Goal: Find contact information: Find contact information

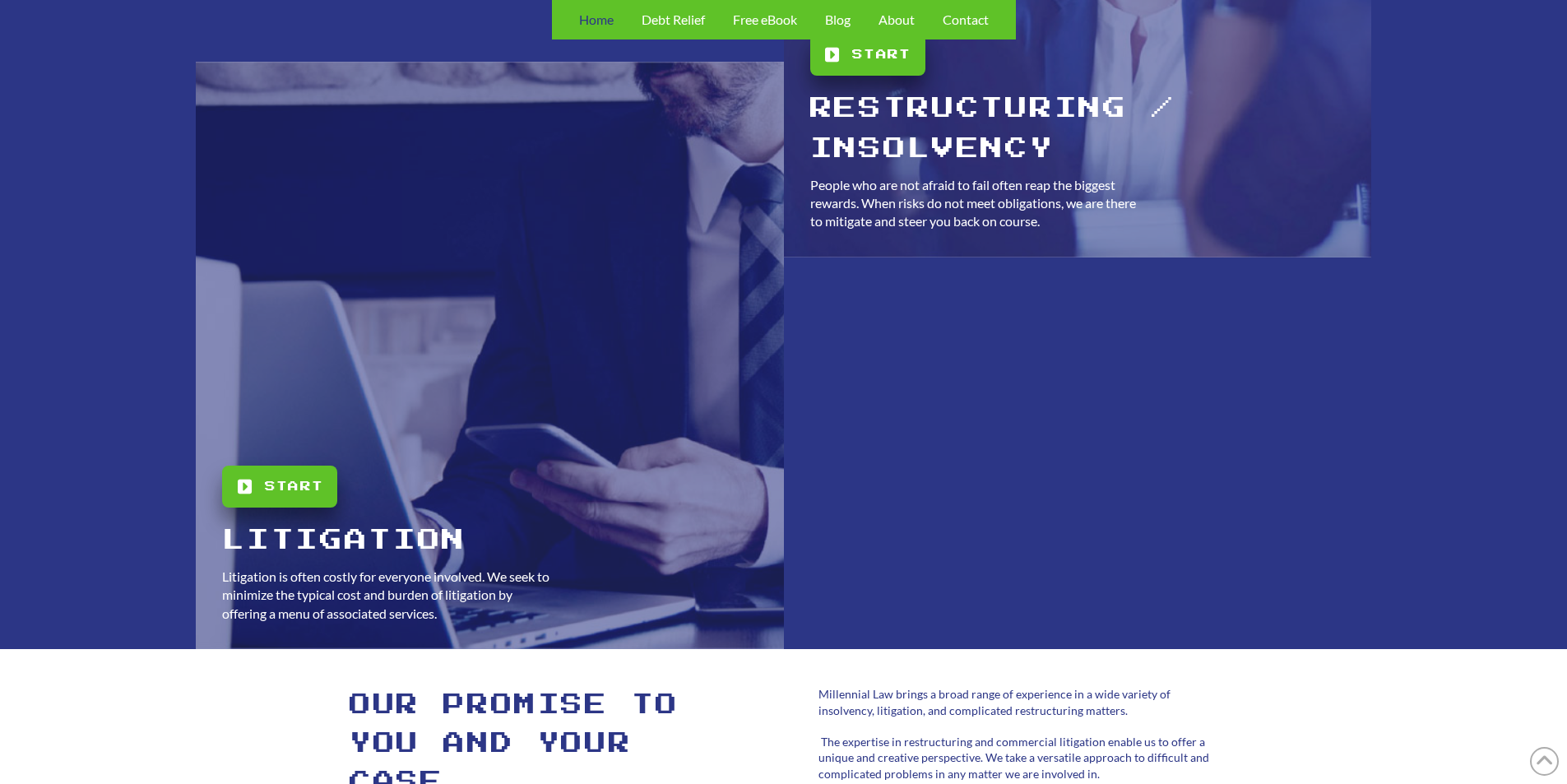
scroll to position [4687, 0]
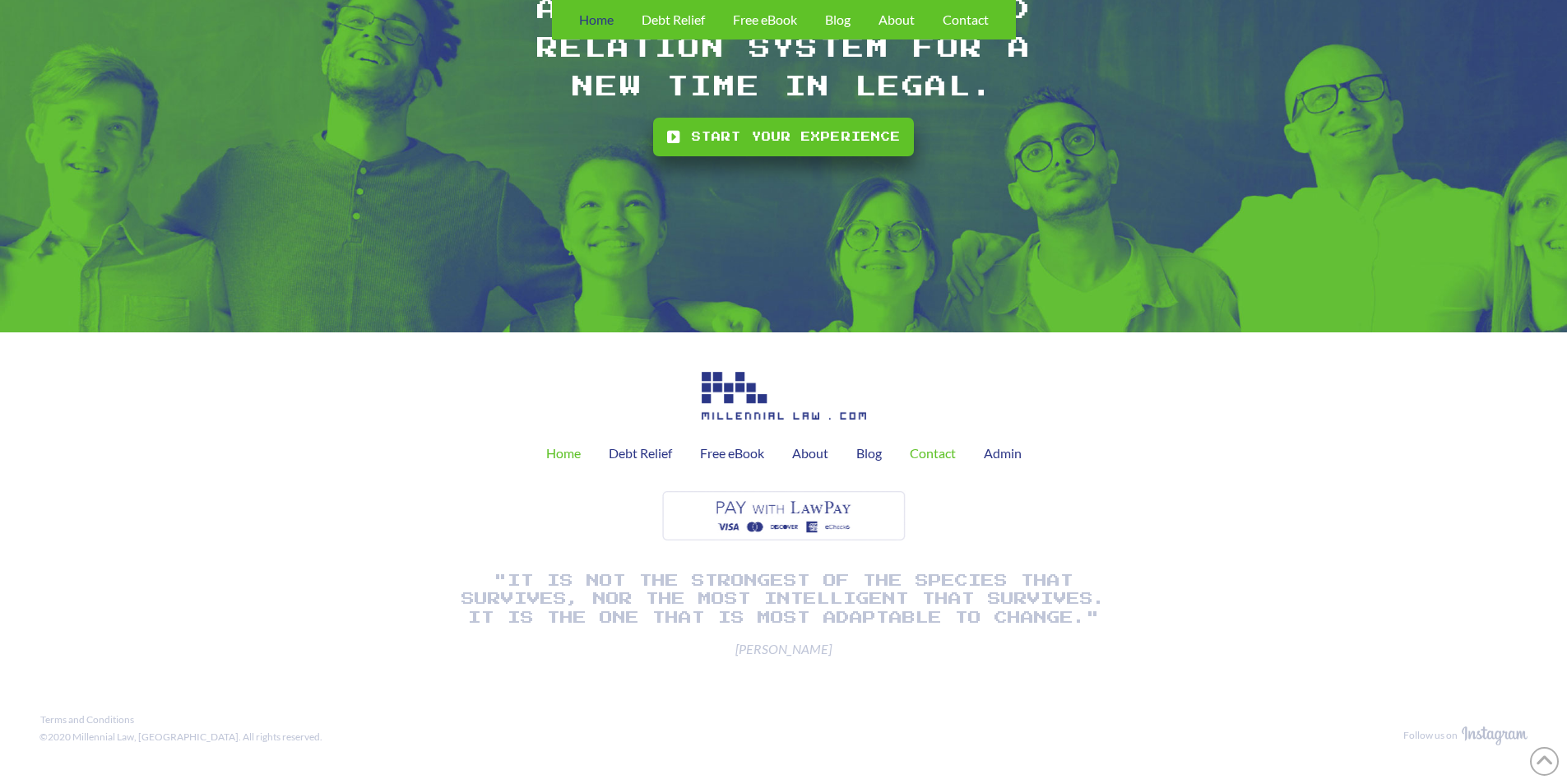
click at [919, 454] on span "Contact" at bounding box center [932, 453] width 46 height 13
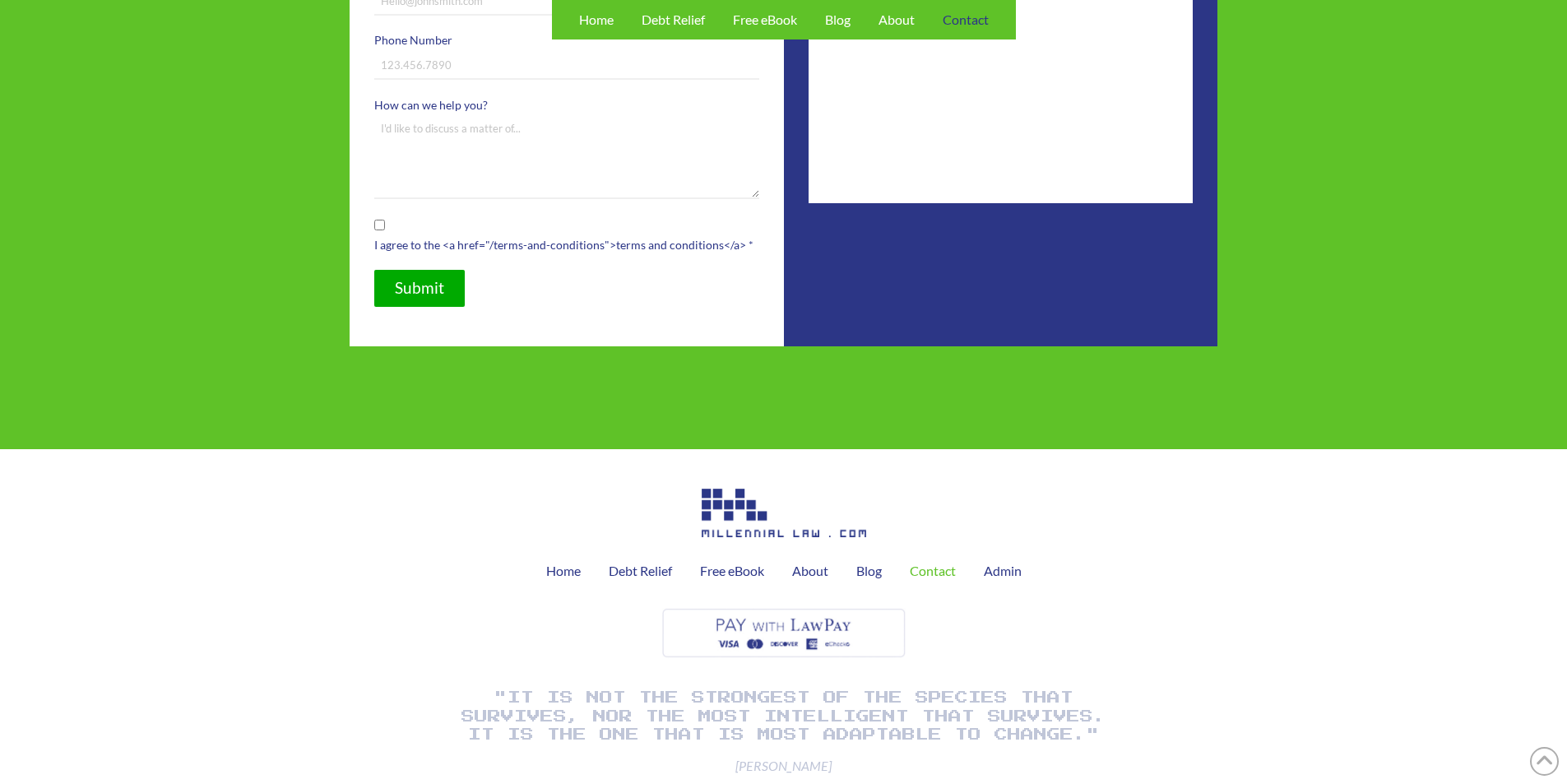
scroll to position [165, 0]
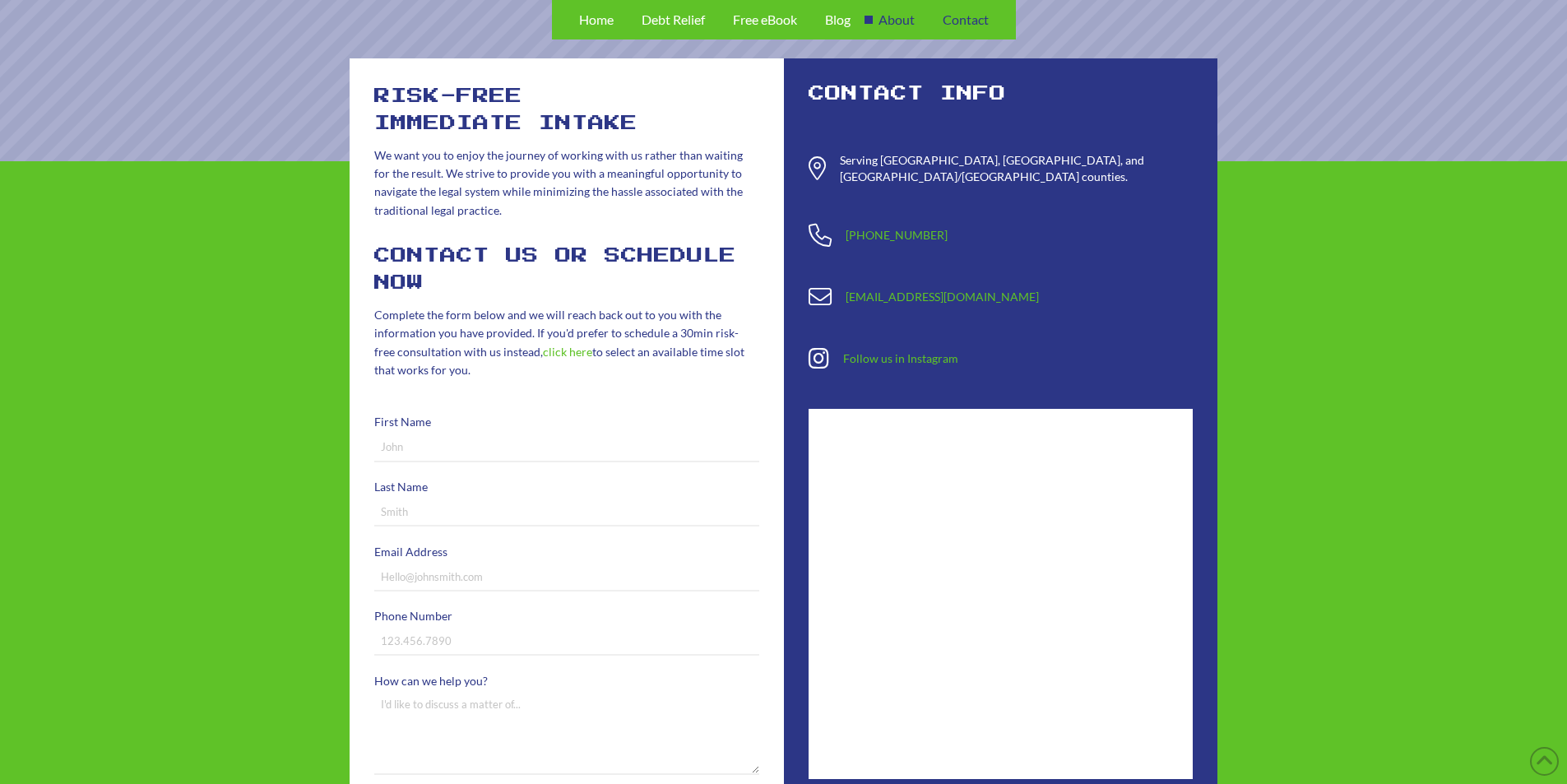
click at [902, 16] on span "About" at bounding box center [896, 19] width 36 height 13
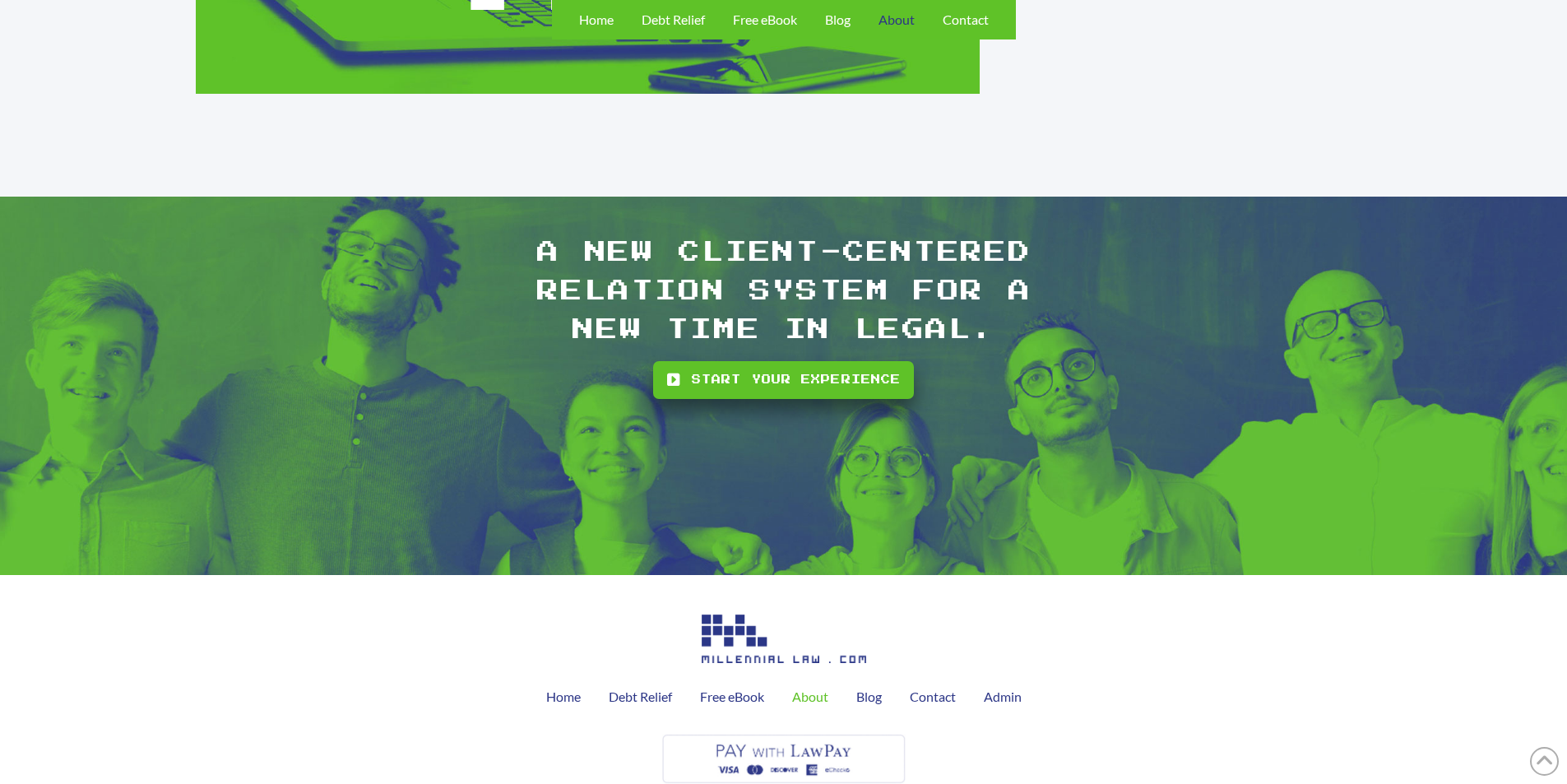
scroll to position [2149, 0]
